Goal: Information Seeking & Learning: Learn about a topic

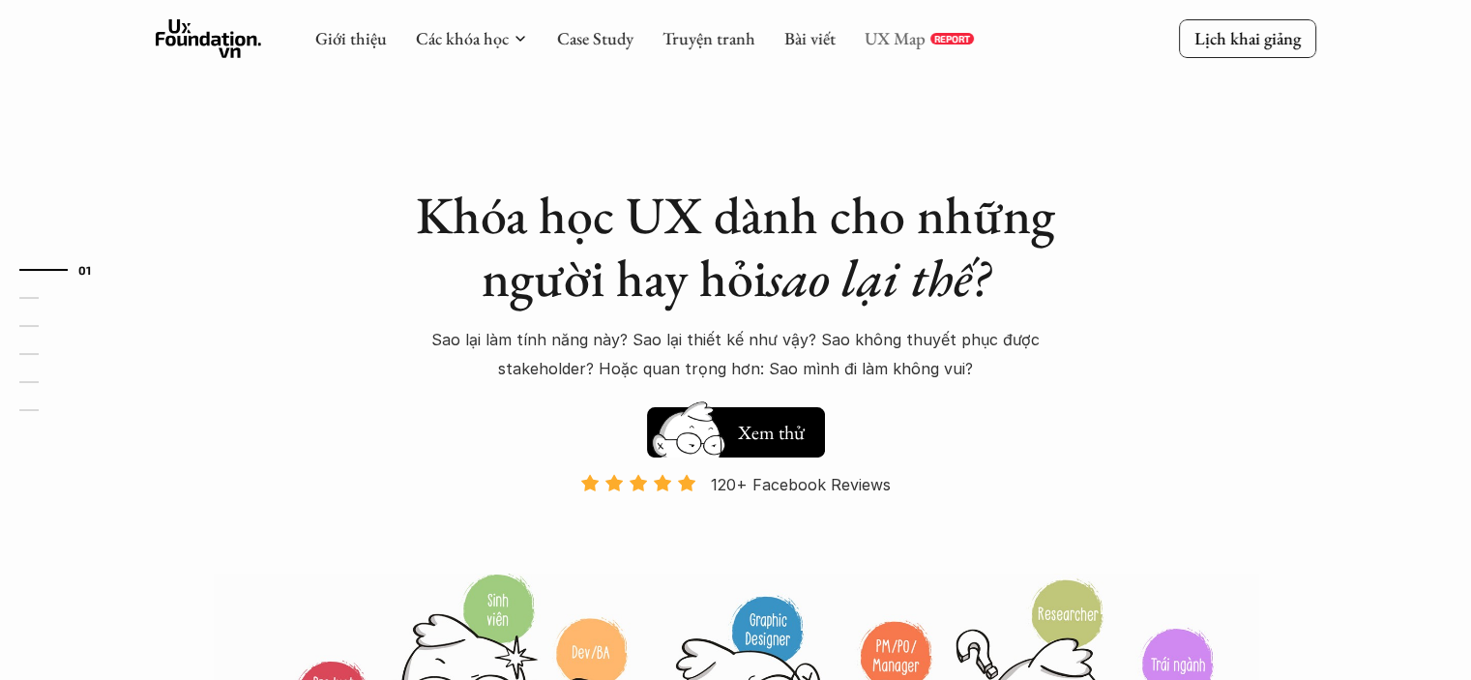
click at [887, 38] on link "UX Map" at bounding box center [895, 38] width 61 height 22
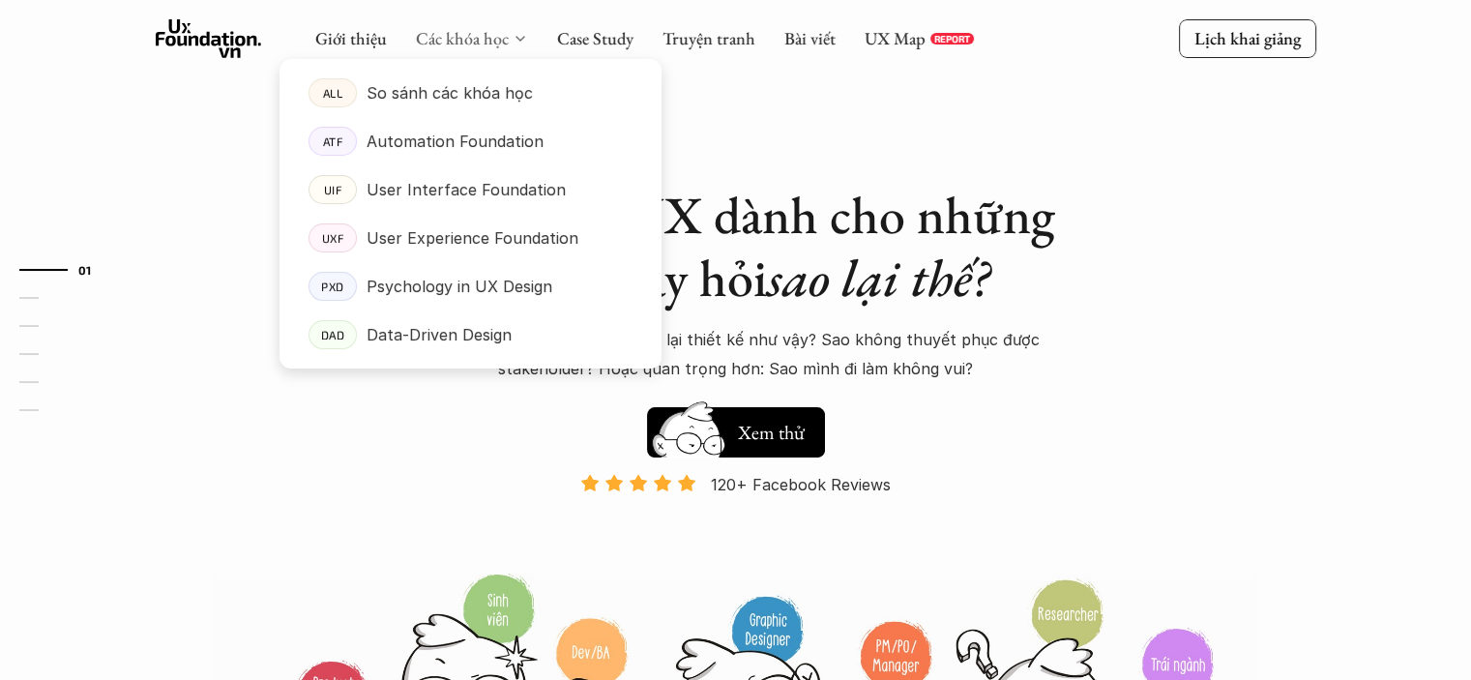
click at [483, 39] on link "Các khóa học" at bounding box center [462, 38] width 93 height 22
click at [485, 40] on link "Các khóa học" at bounding box center [462, 38] width 93 height 22
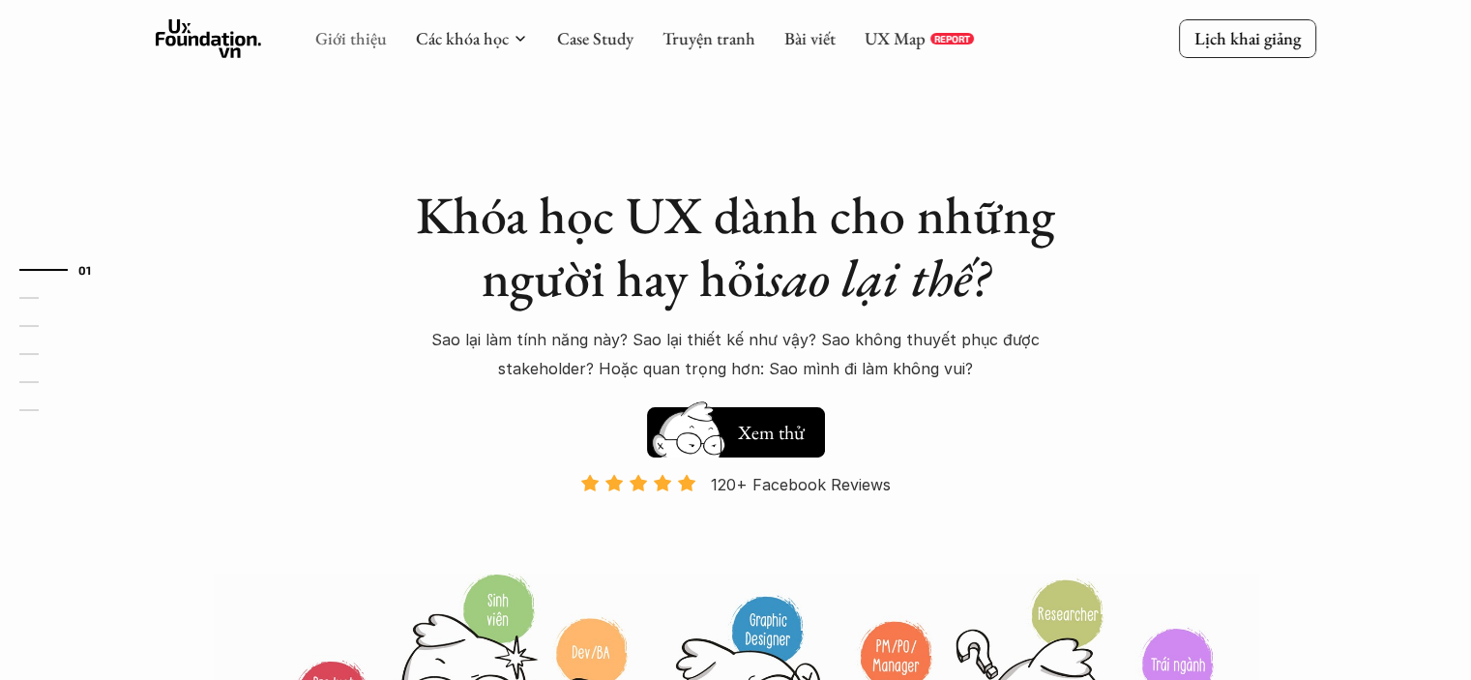
click at [367, 44] on link "Giới thiệu" at bounding box center [351, 38] width 72 height 22
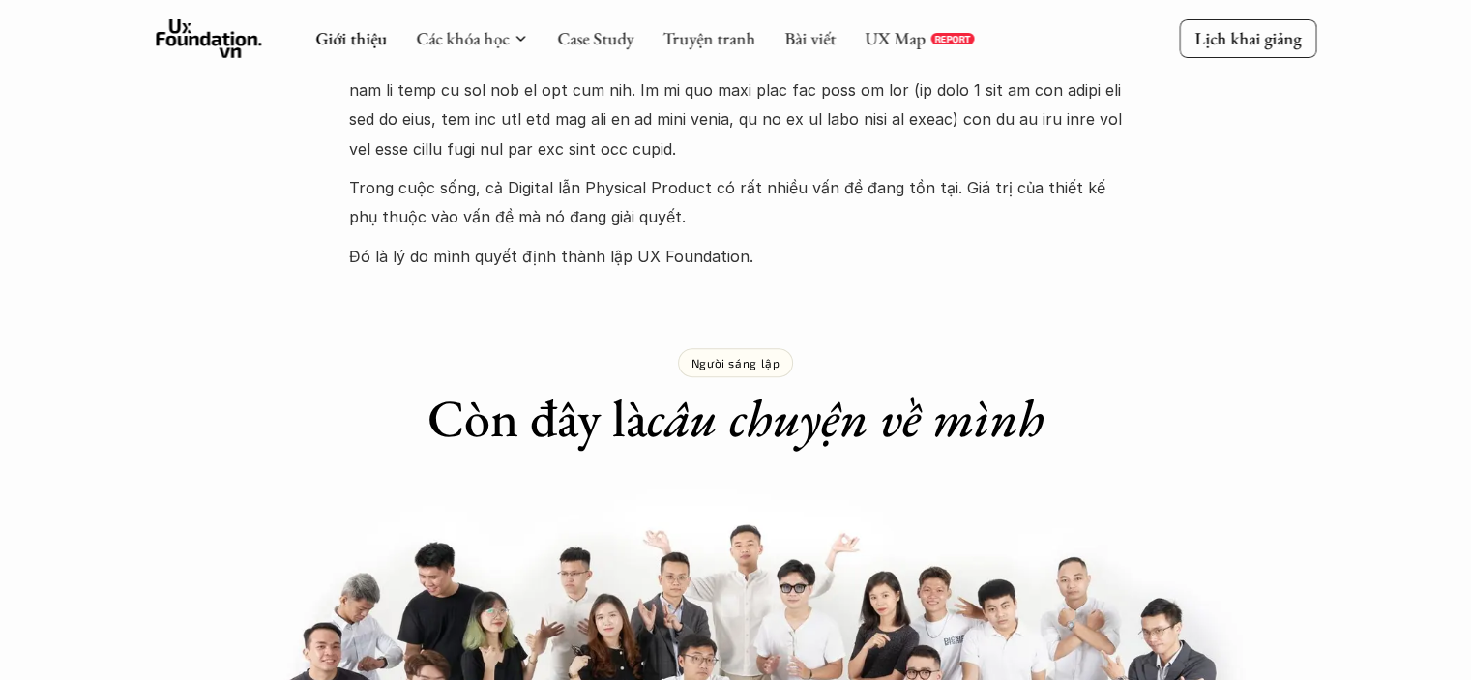
scroll to position [774, 0]
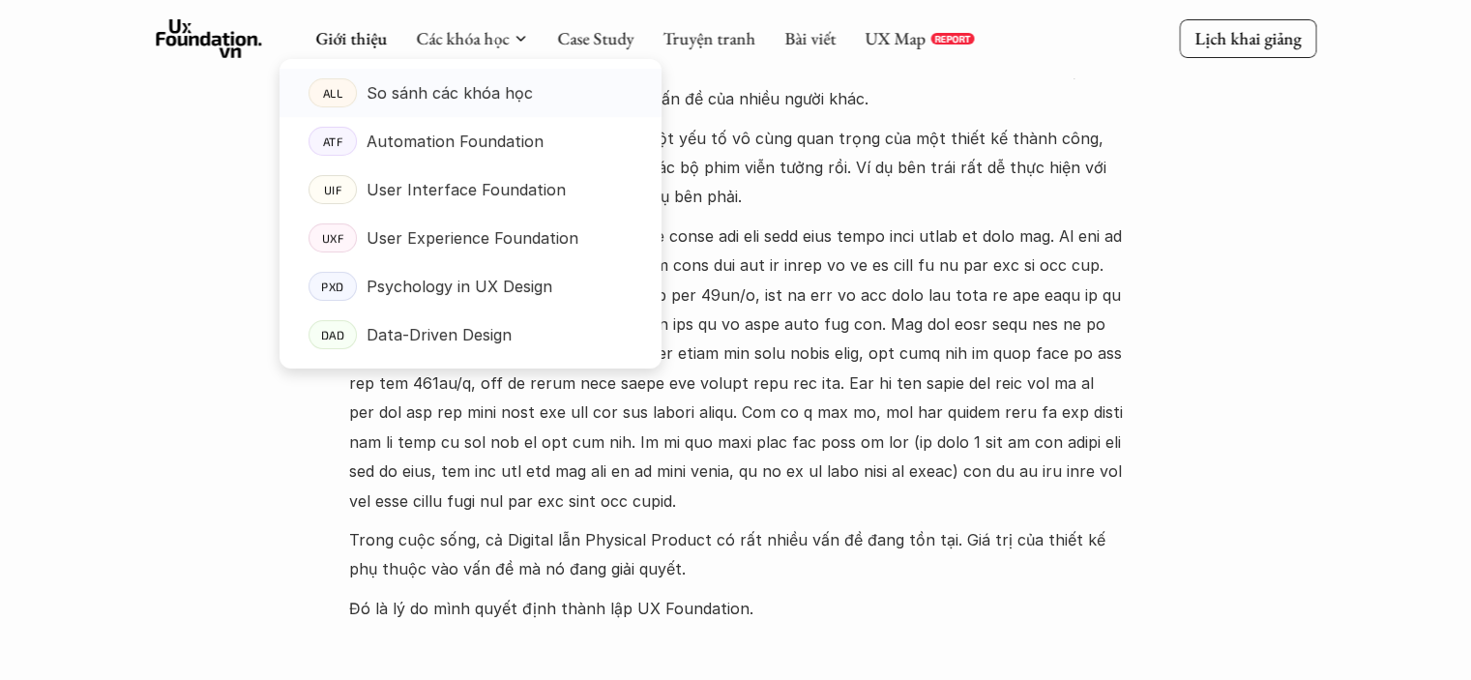
click at [428, 102] on p "So sánh các khóa học" at bounding box center [450, 92] width 166 height 29
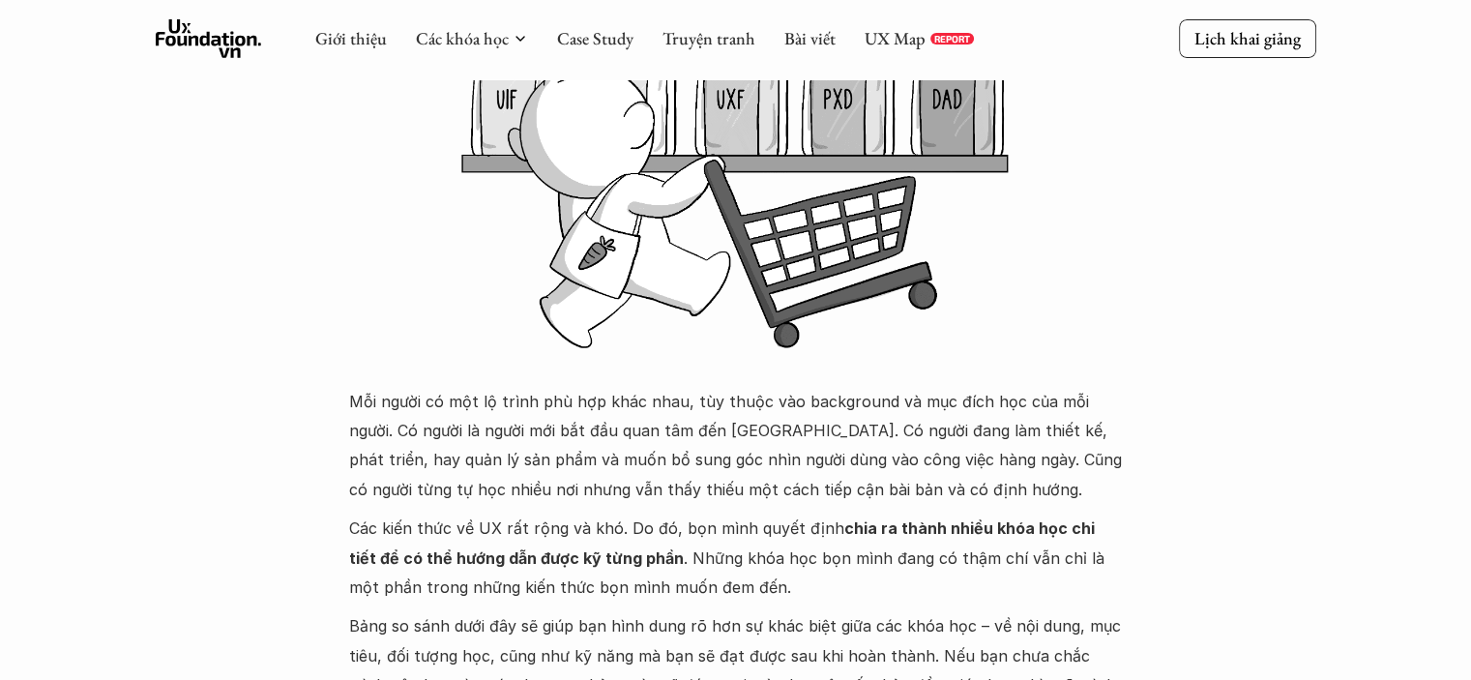
scroll to position [193, 0]
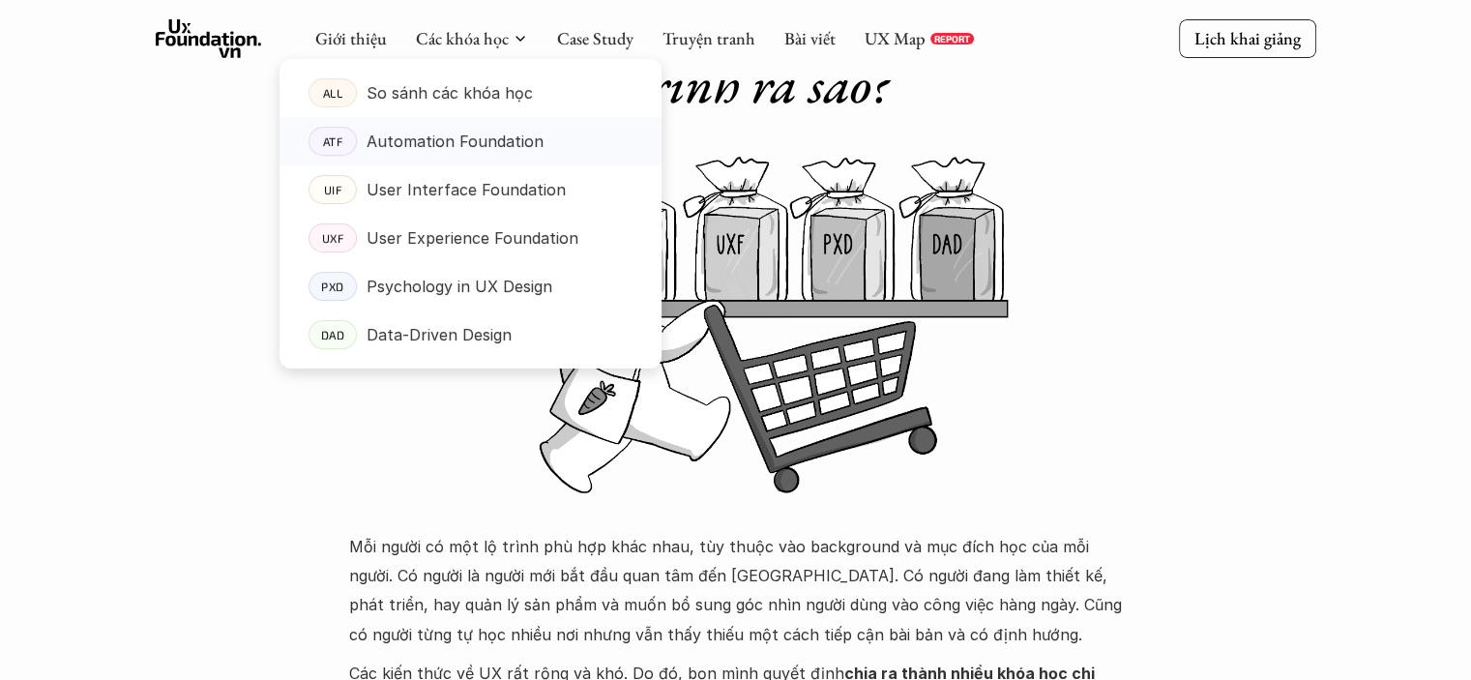
click at [479, 148] on p "Automation Foundation" at bounding box center [455, 141] width 177 height 29
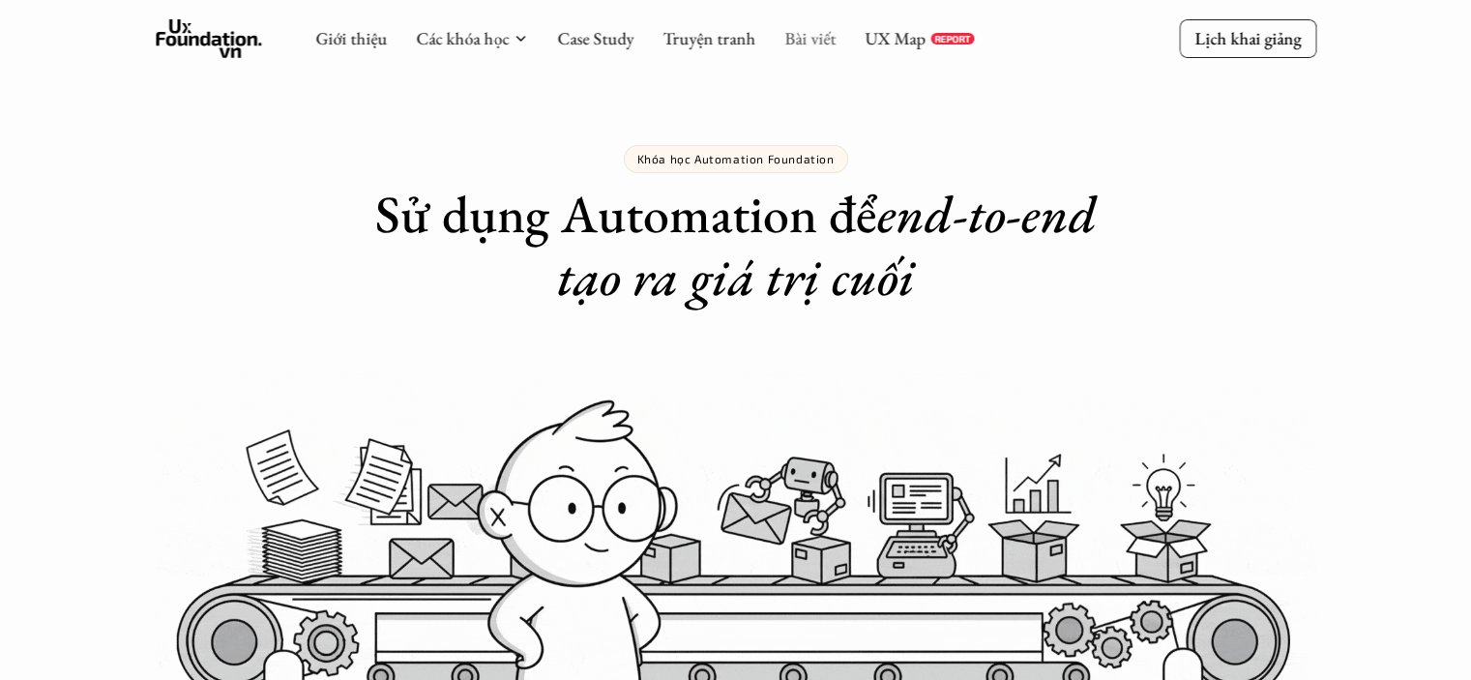
click at [794, 36] on link "Bài viết" at bounding box center [809, 38] width 51 height 22
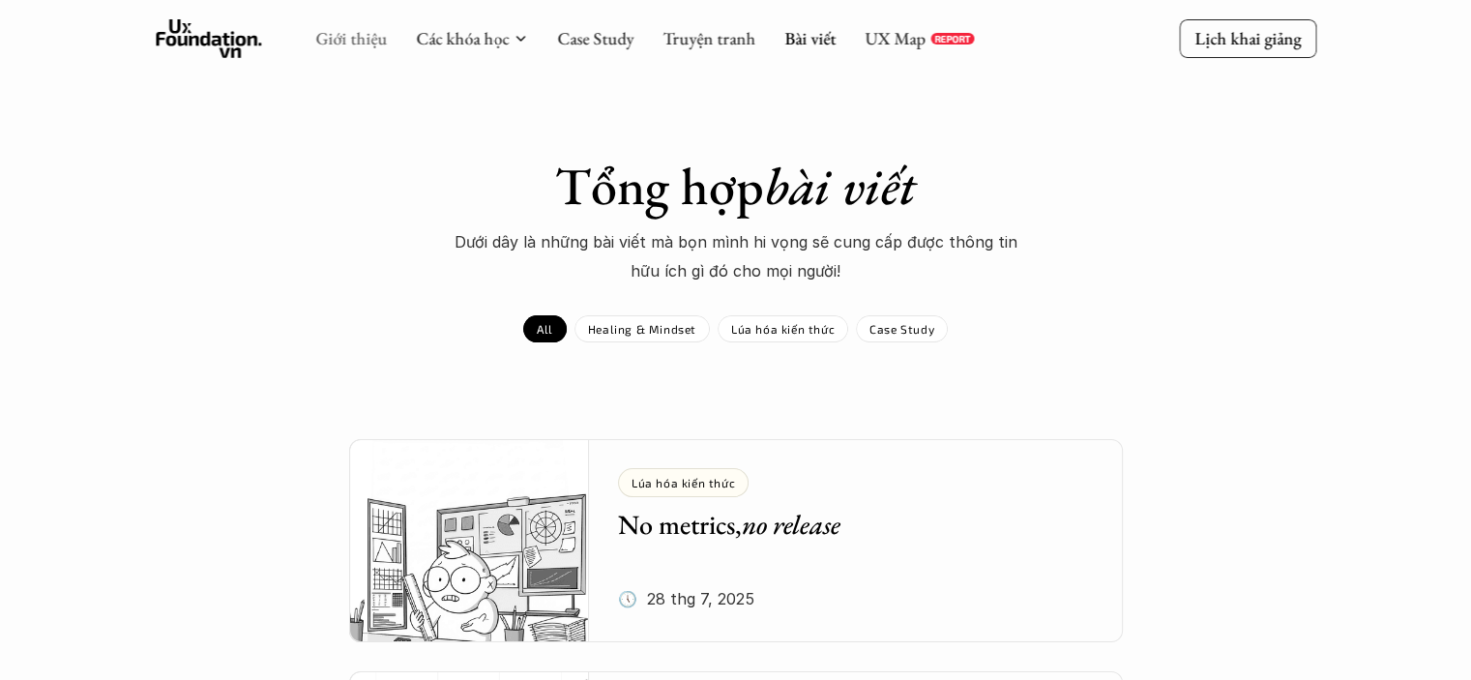
click at [354, 45] on link "Giới thiệu" at bounding box center [351, 38] width 72 height 22
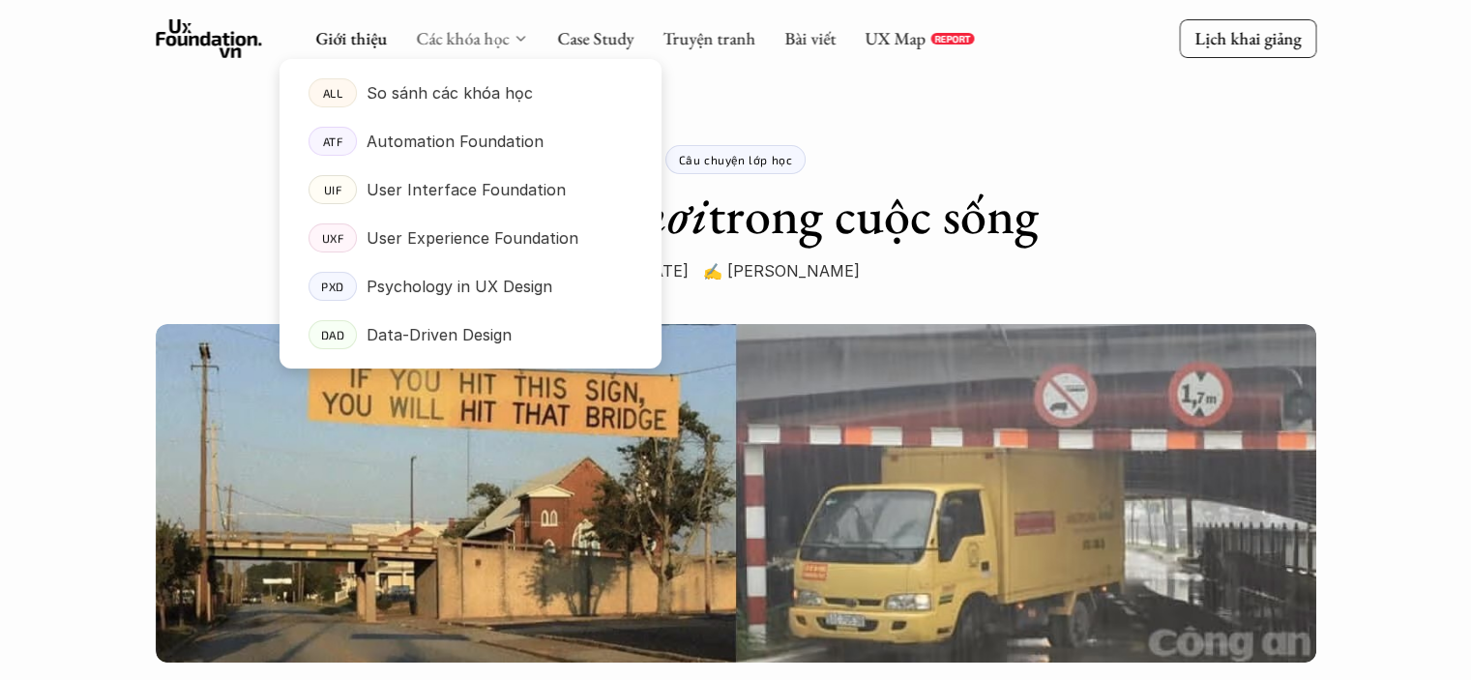
click at [491, 42] on link "Các khóa học" at bounding box center [462, 38] width 93 height 22
click at [418, 90] on p "So sánh các khóa học" at bounding box center [450, 92] width 166 height 29
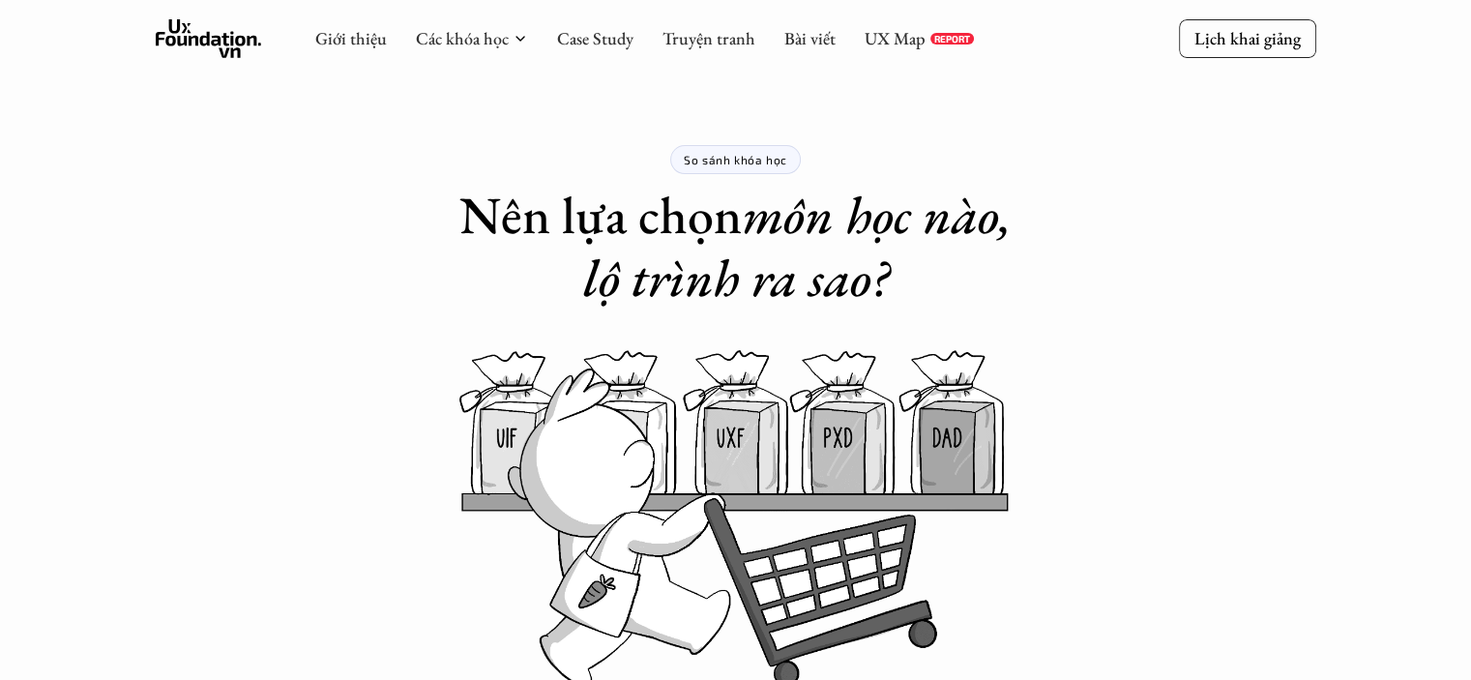
click at [227, 289] on div "So sánh khóa học Nên lựa chọn môn học nào, lộ trình ra sao?" at bounding box center [736, 154] width 1161 height 309
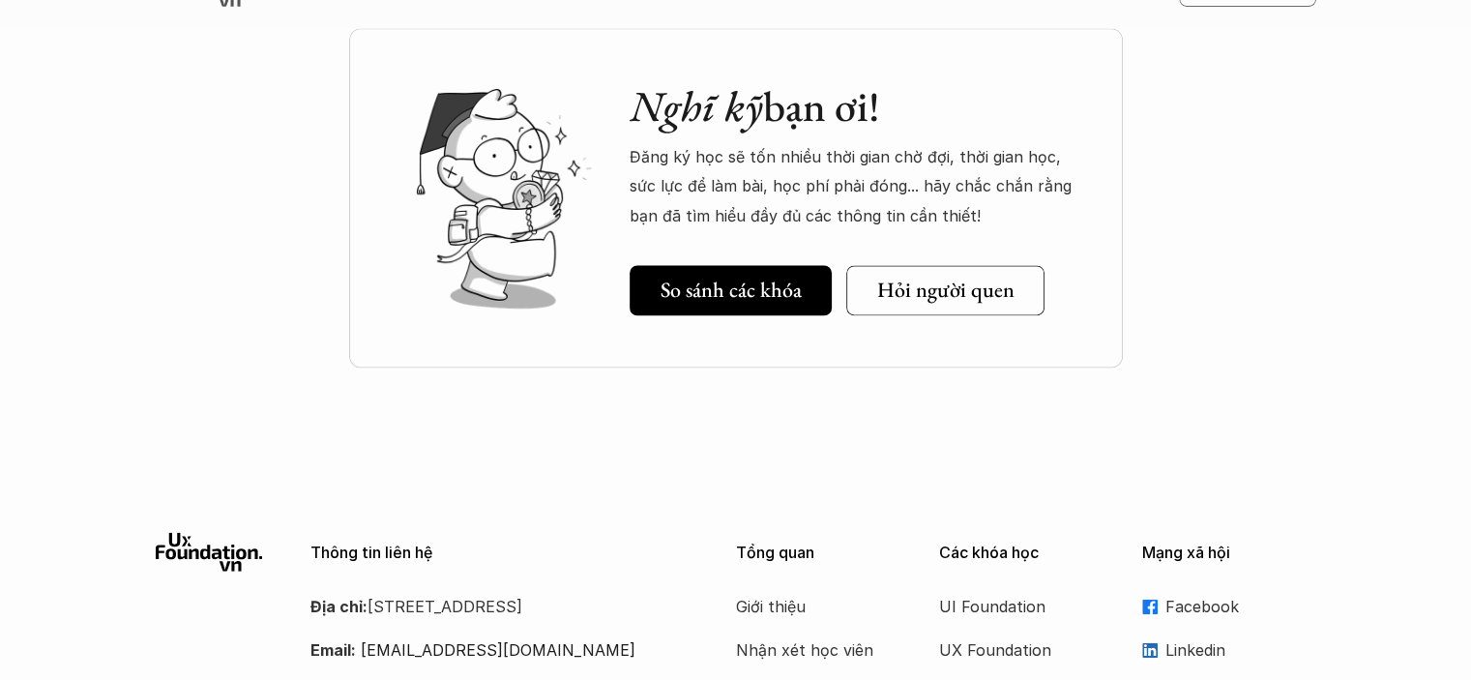
scroll to position [2290, 0]
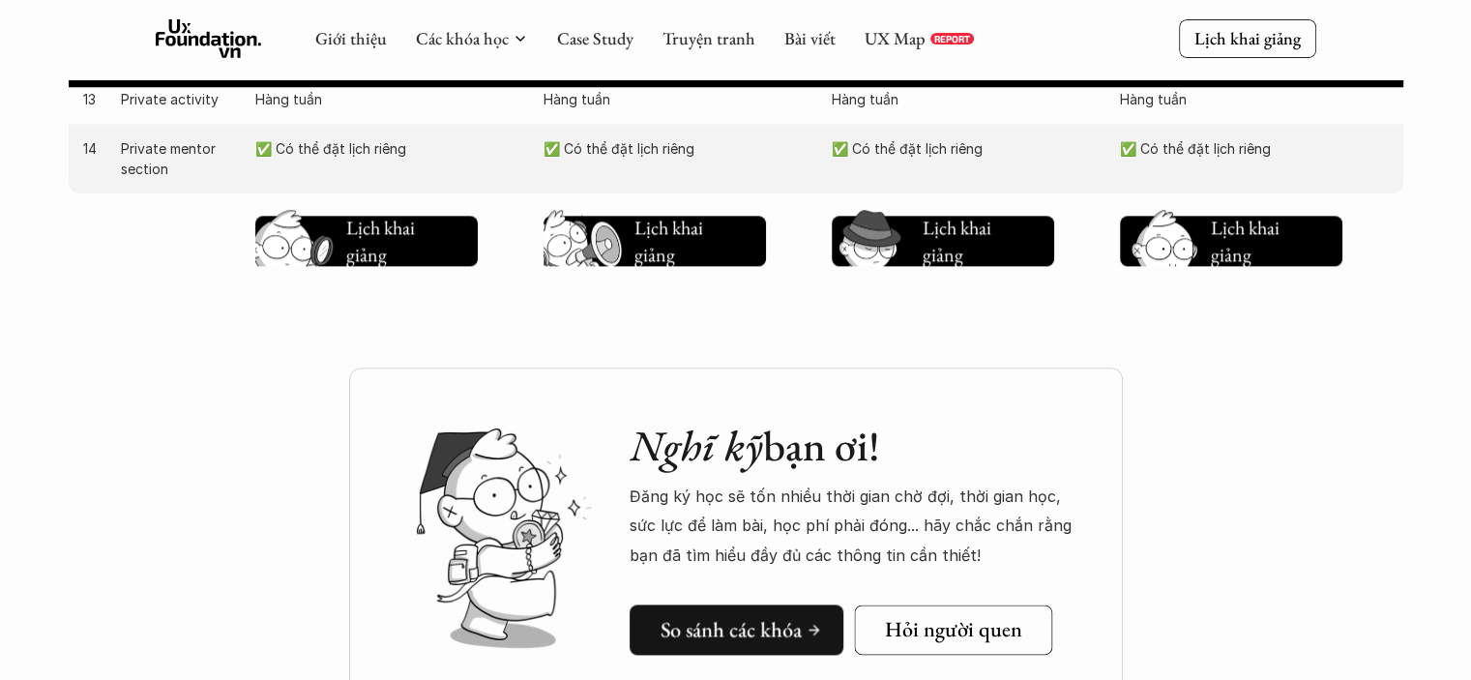
click at [743, 608] on link "So sánh các khóa" at bounding box center [737, 629] width 214 height 50
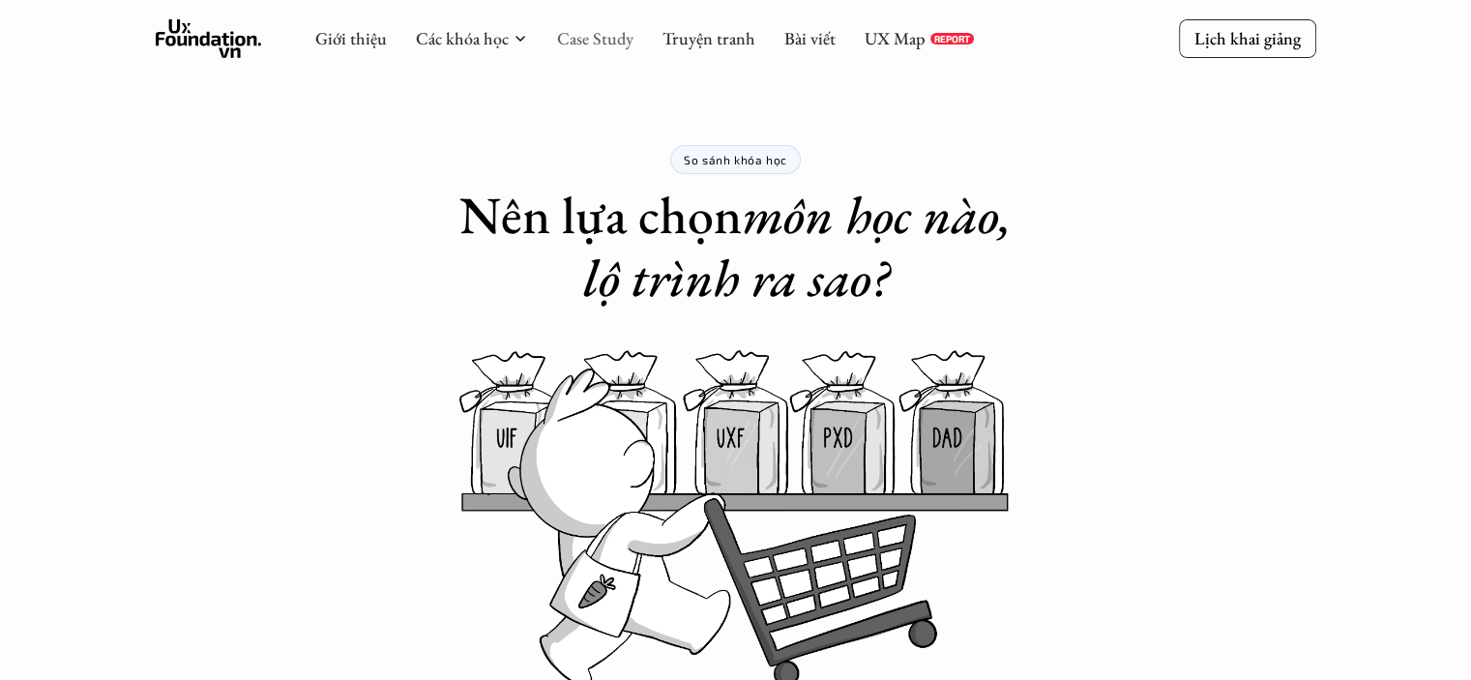
click at [603, 41] on link "Case Study" at bounding box center [595, 38] width 76 height 22
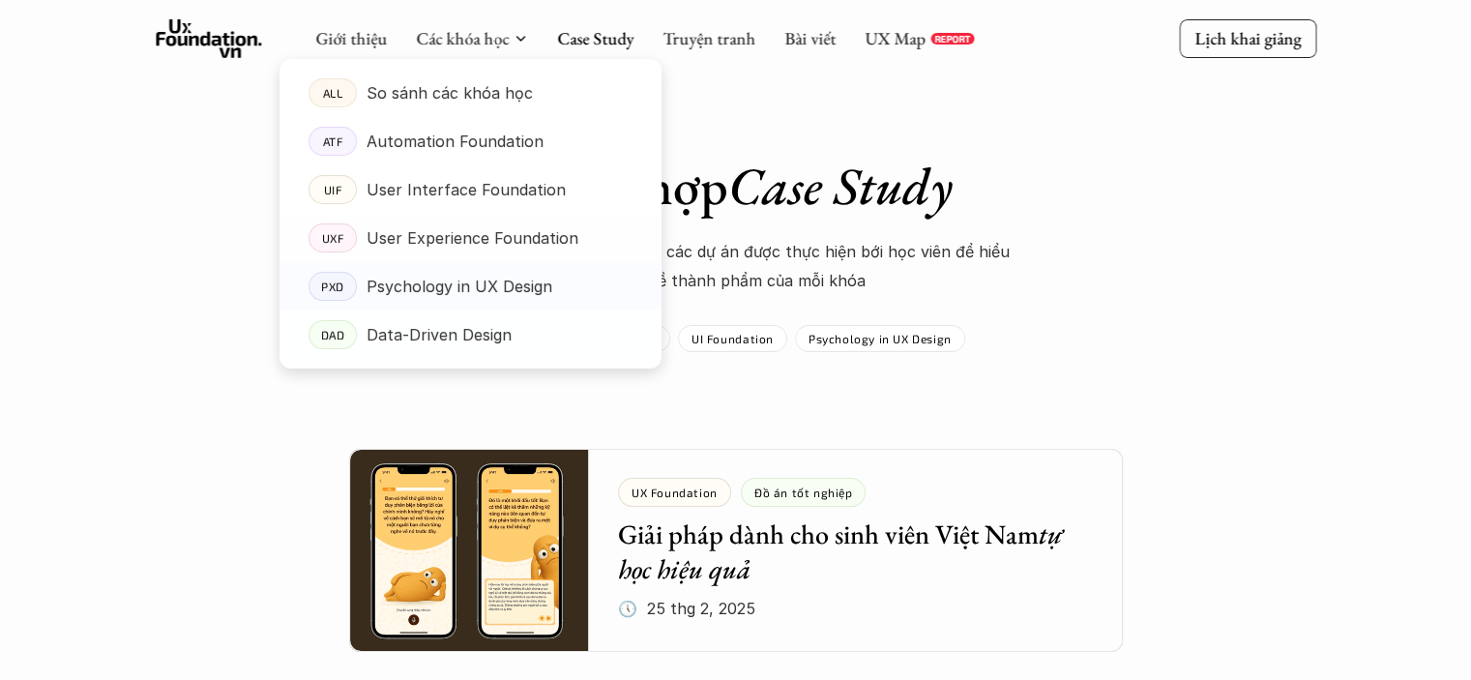
click at [436, 241] on p "User Experience Foundation" at bounding box center [473, 237] width 212 height 29
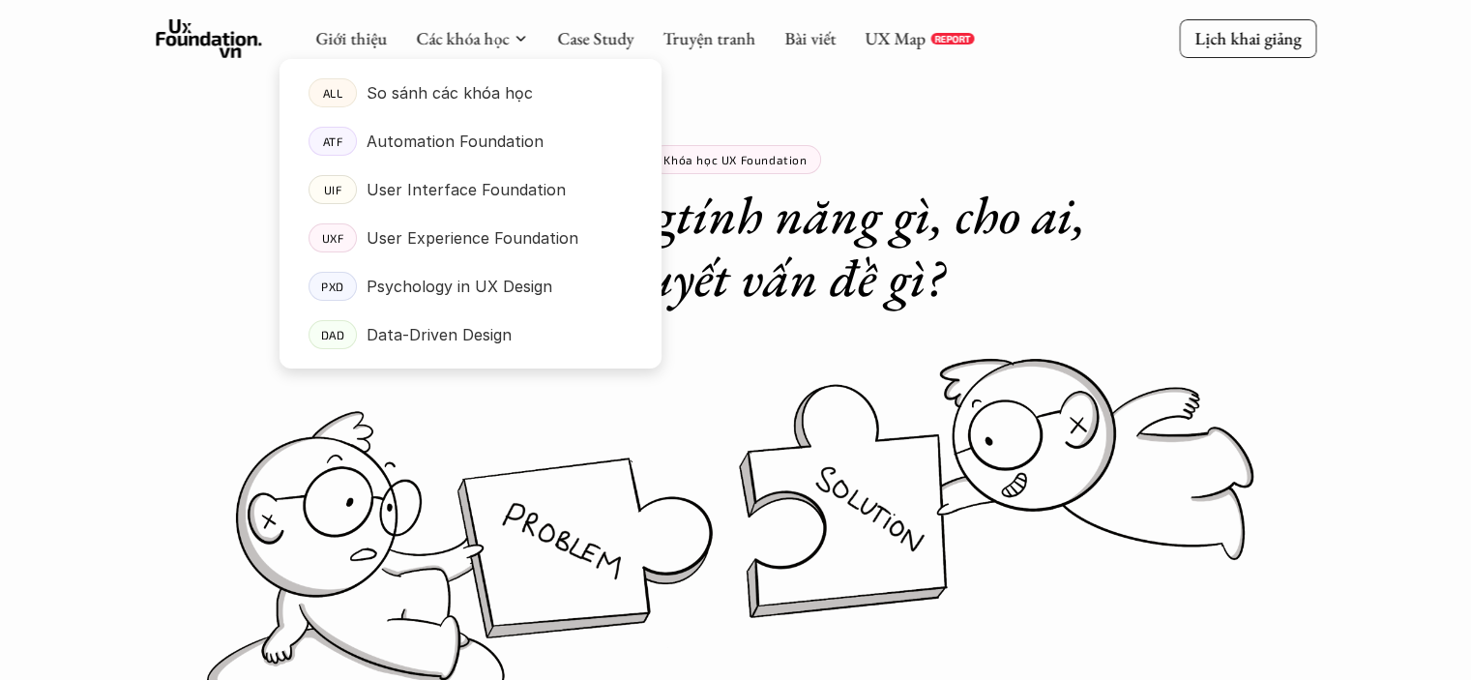
click at [374, 49] on div at bounding box center [470, 198] width 382 height 340
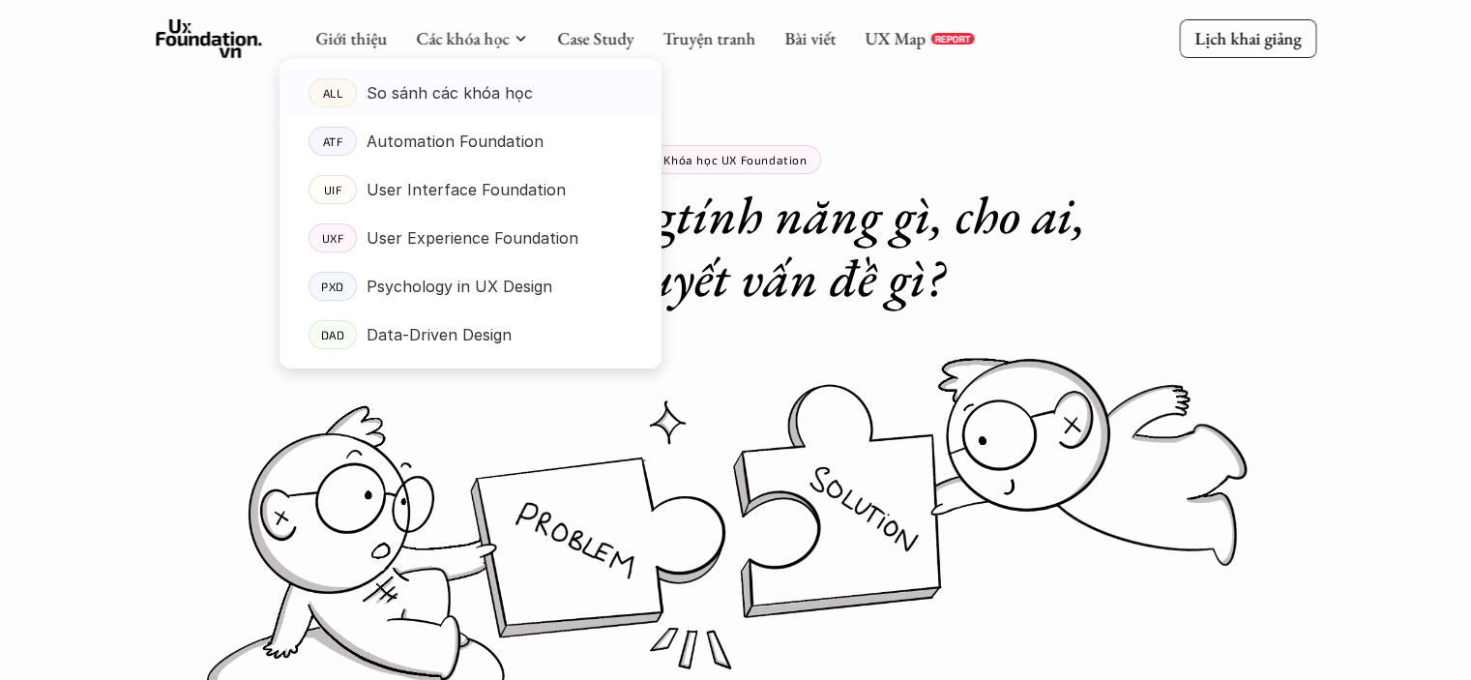
click at [370, 89] on p "So sánh các khóa học" at bounding box center [450, 92] width 166 height 29
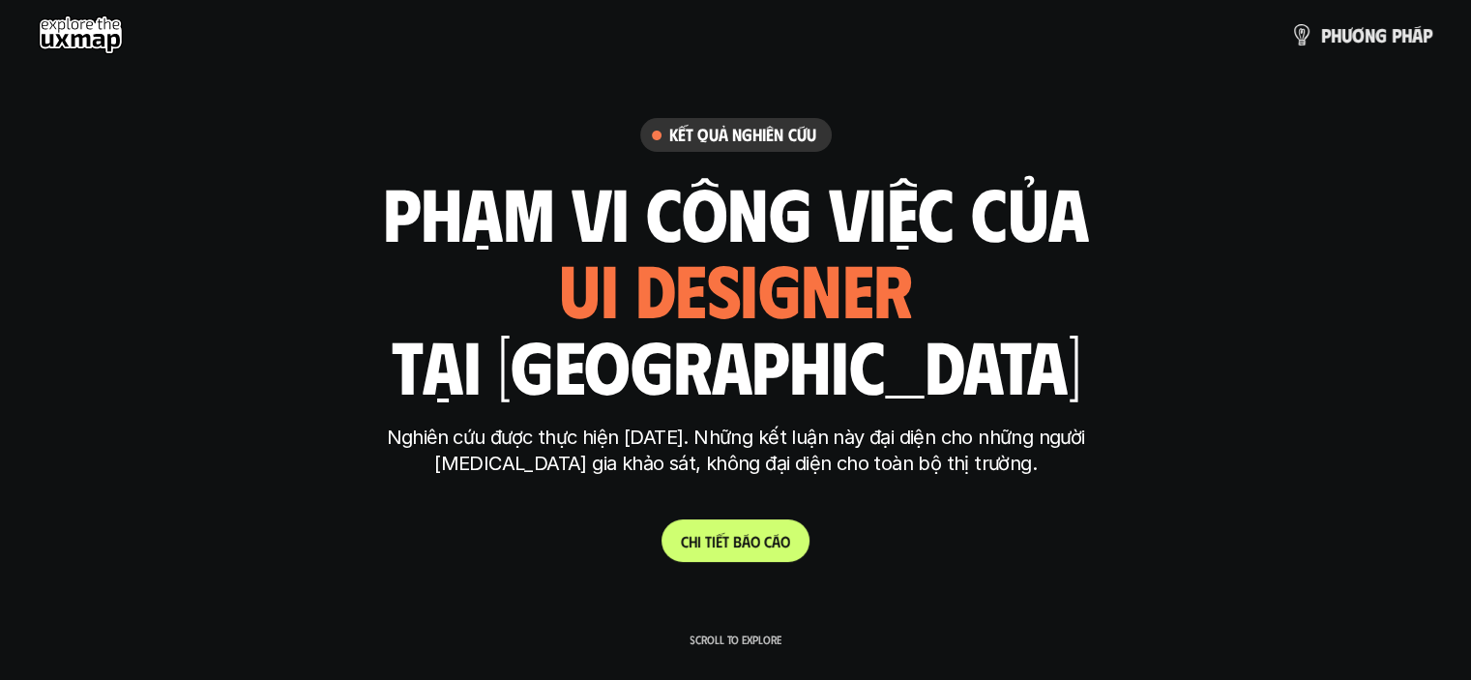
click at [752, 543] on p "C h i t i ế t b á o c á o" at bounding box center [735, 541] width 109 height 18
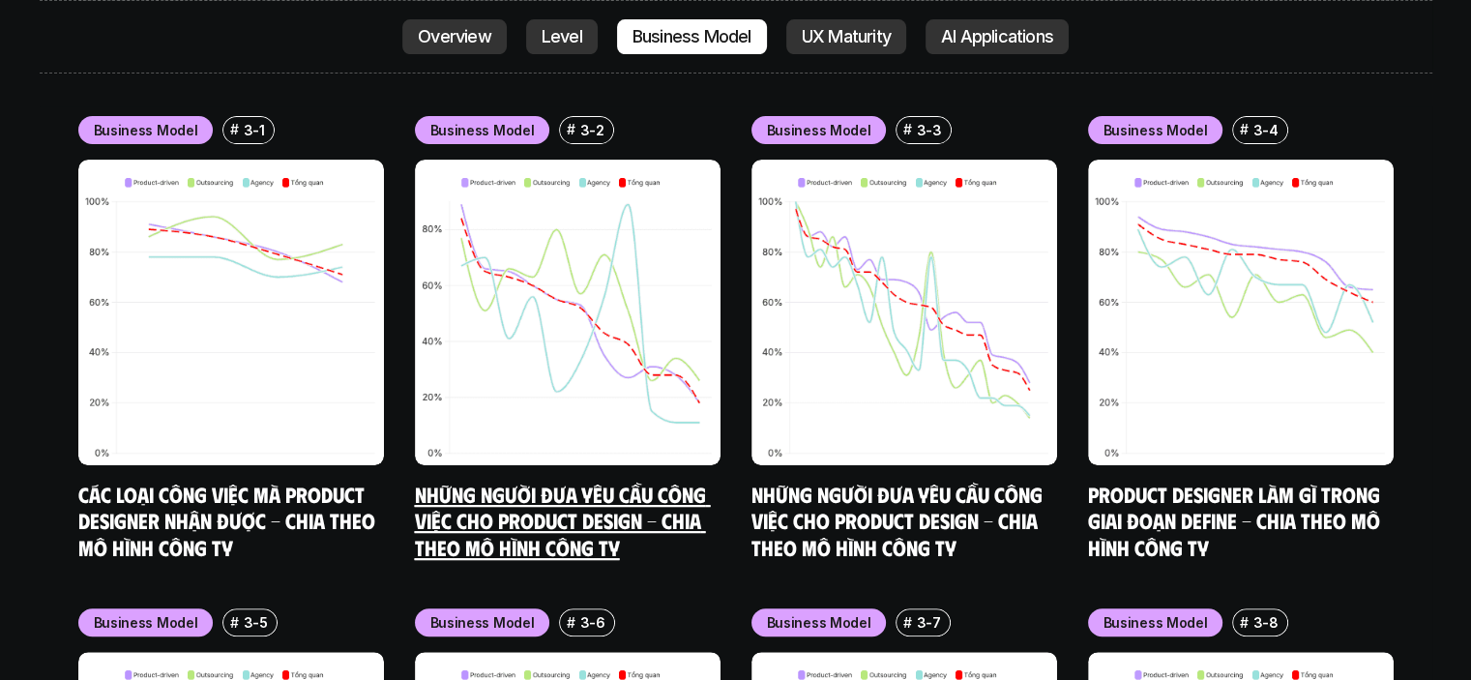
scroll to position [8070, 0]
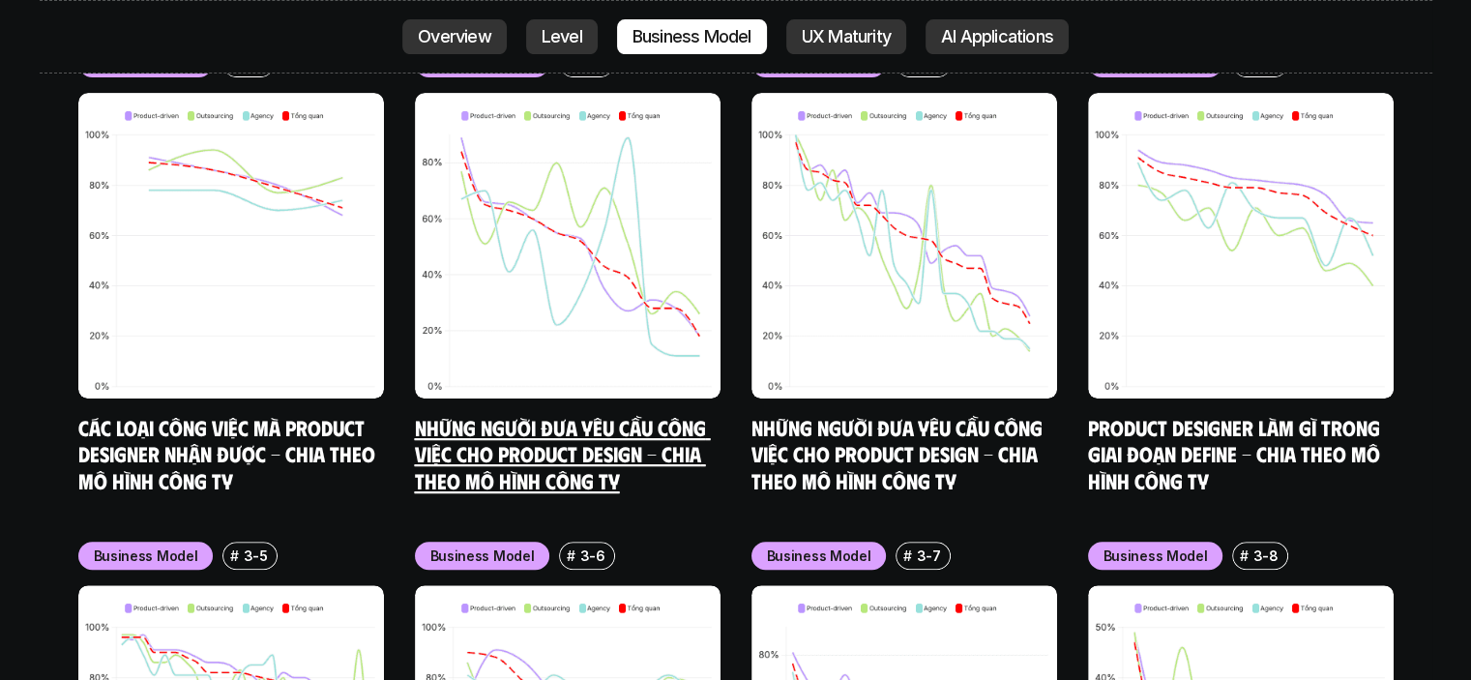
click at [601, 414] on link "Những người đưa yêu cầu công việc cho Product Design - Chia theo mô hình công ty" at bounding box center [563, 453] width 296 height 79
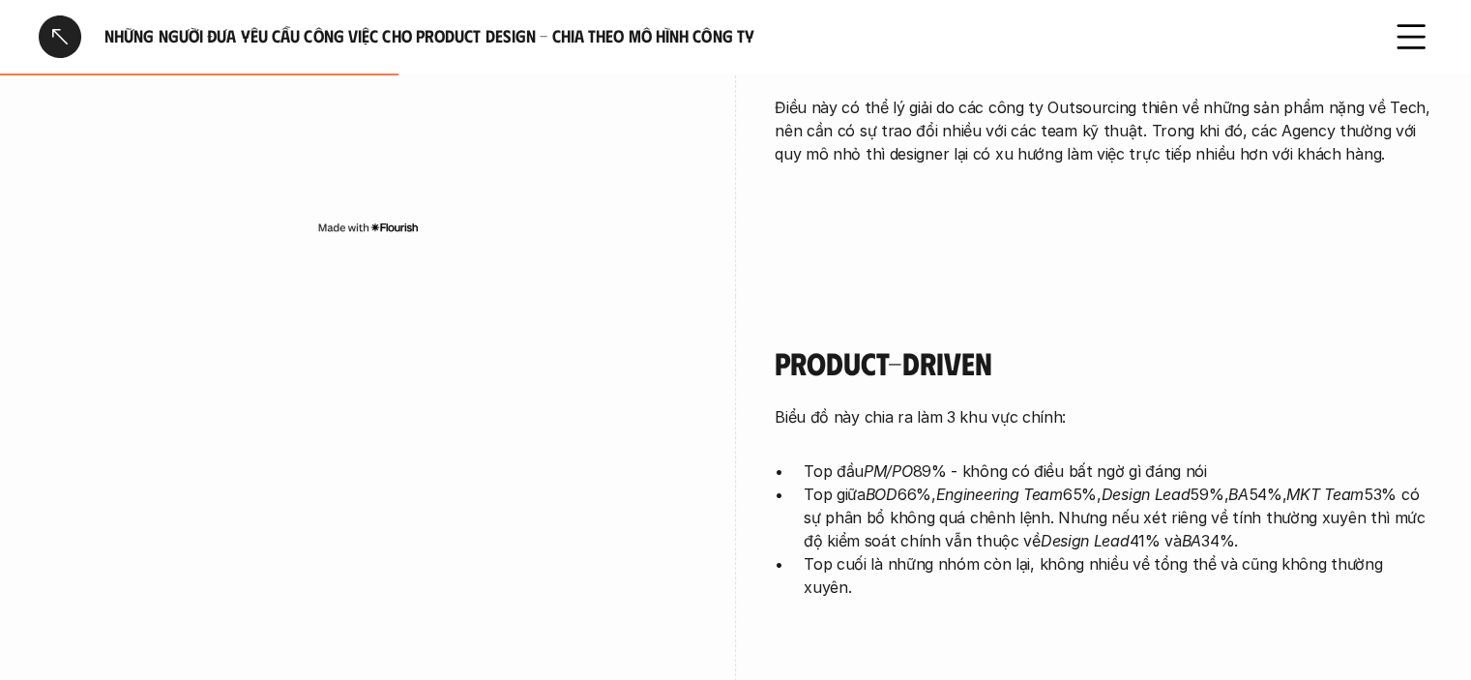
scroll to position [967, 0]
